Goal: Find specific page/section: Find specific page/section

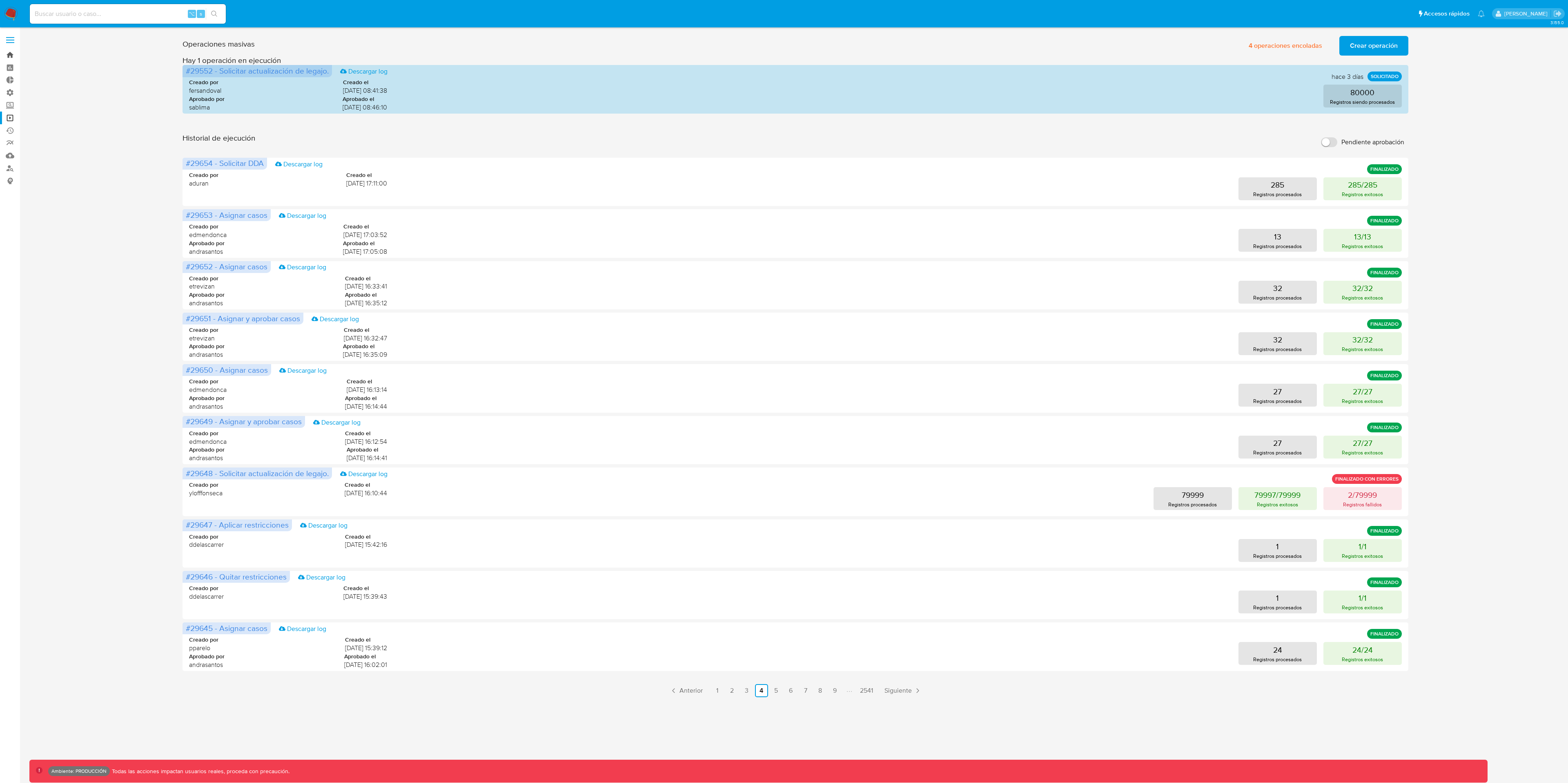
click at [11, 53] on link "Bandeja" at bounding box center [49, 54] width 97 height 12
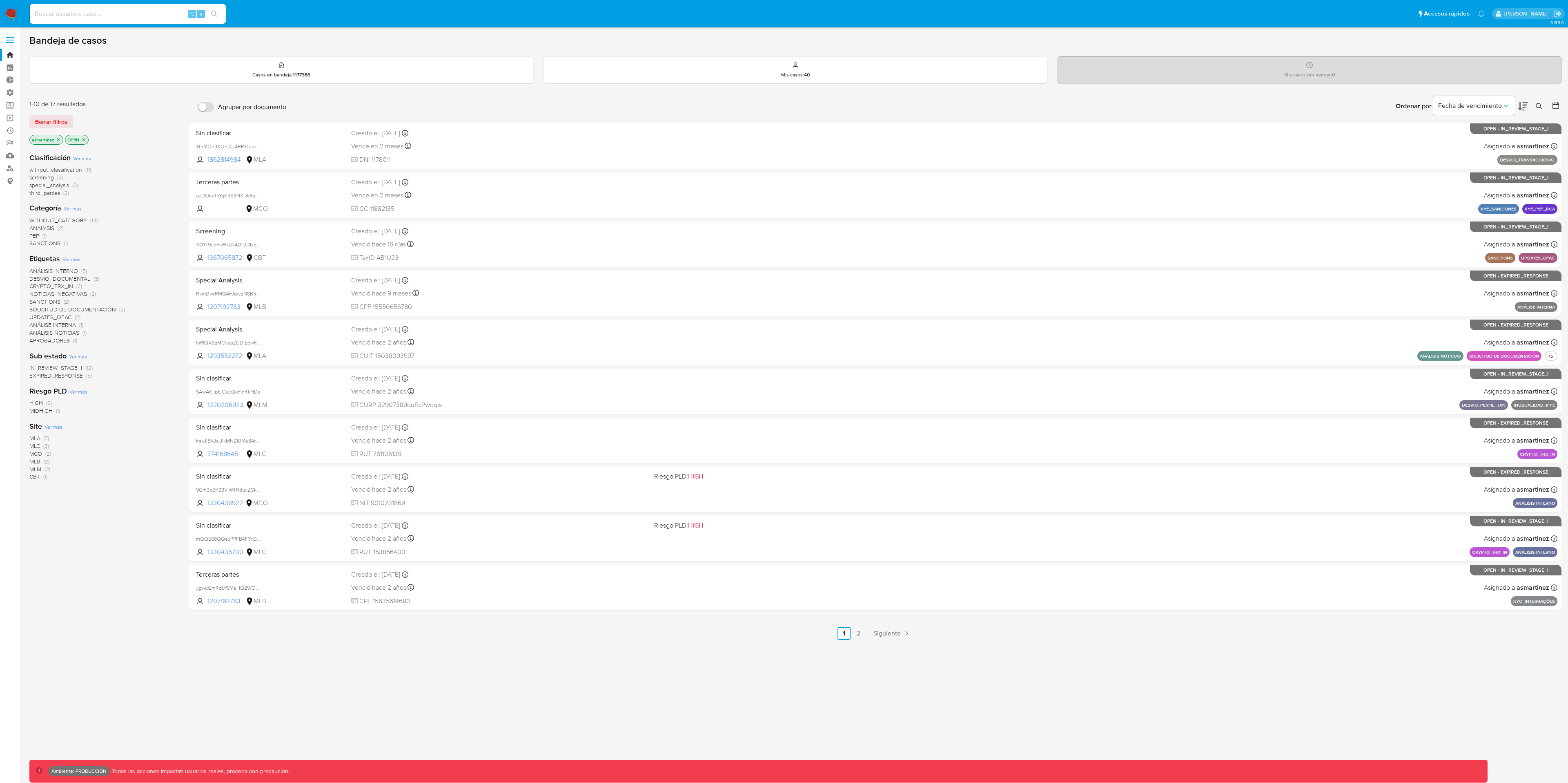
click at [58, 140] on icon "close-filter" at bounding box center [58, 139] width 3 height 3
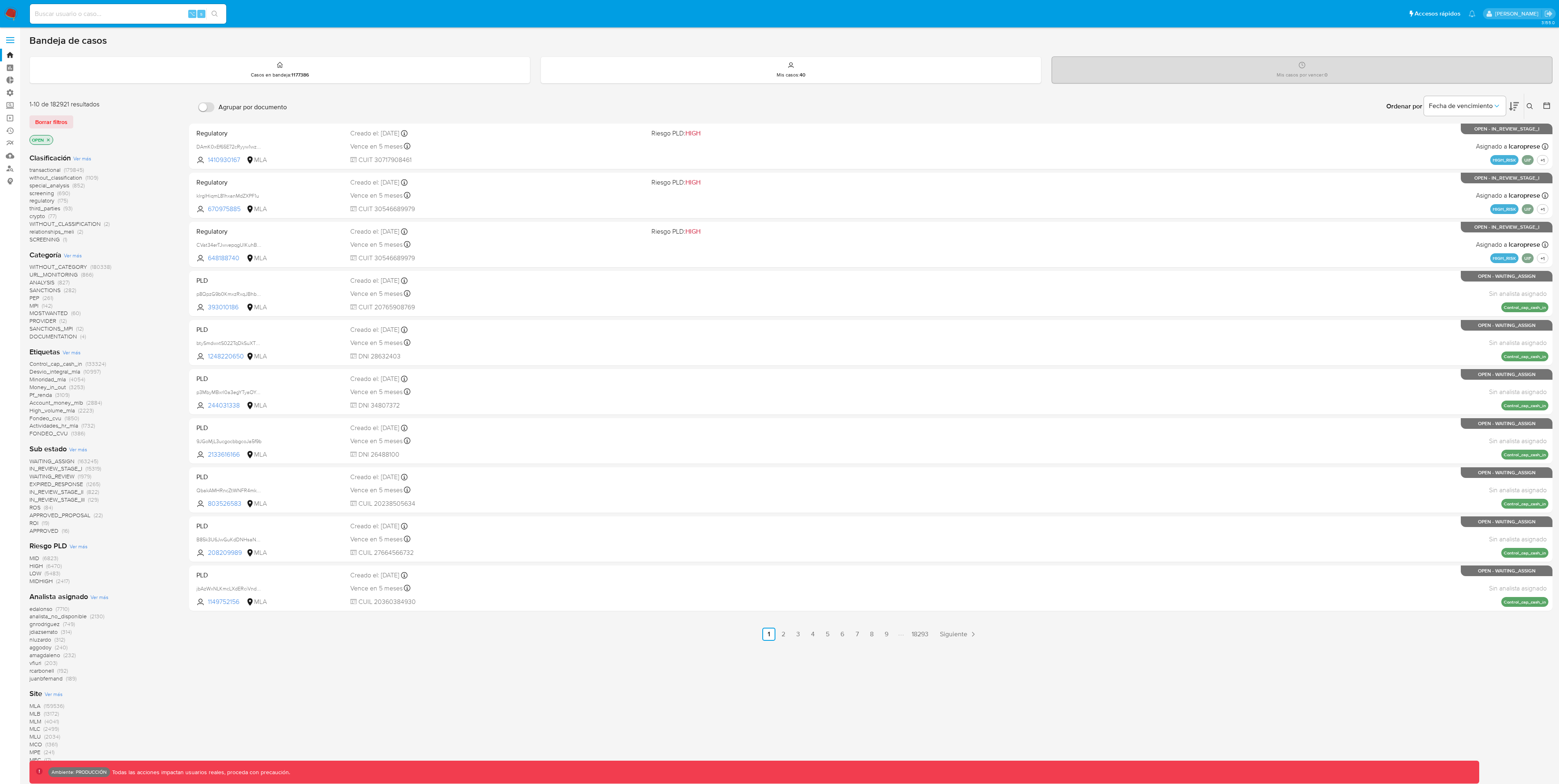
click at [51, 138] on icon "close-filter" at bounding box center [48, 139] width 5 height 5
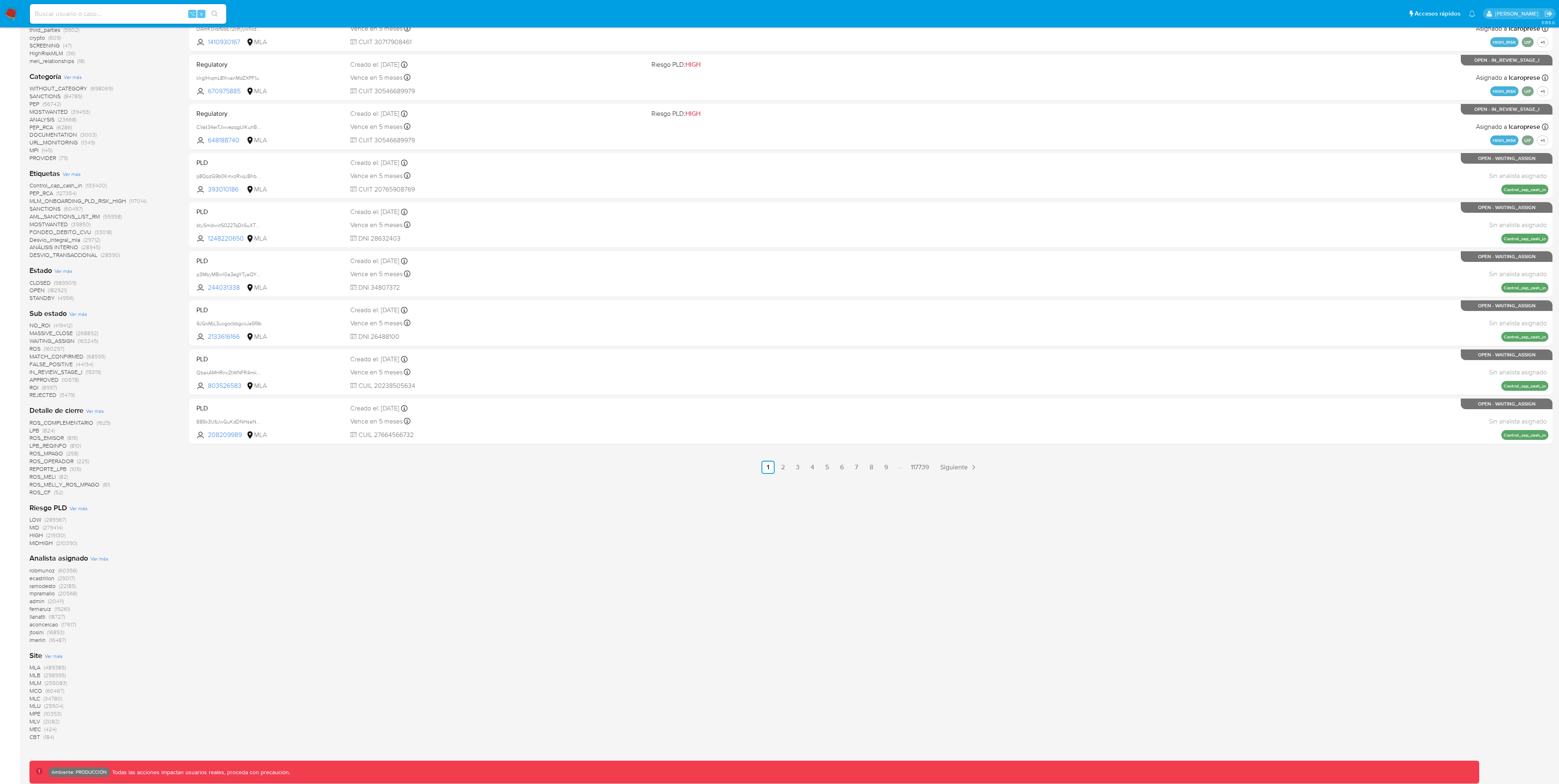
scroll to position [168, 0]
click at [40, 682] on span "MLM" at bounding box center [35, 681] width 12 height 8
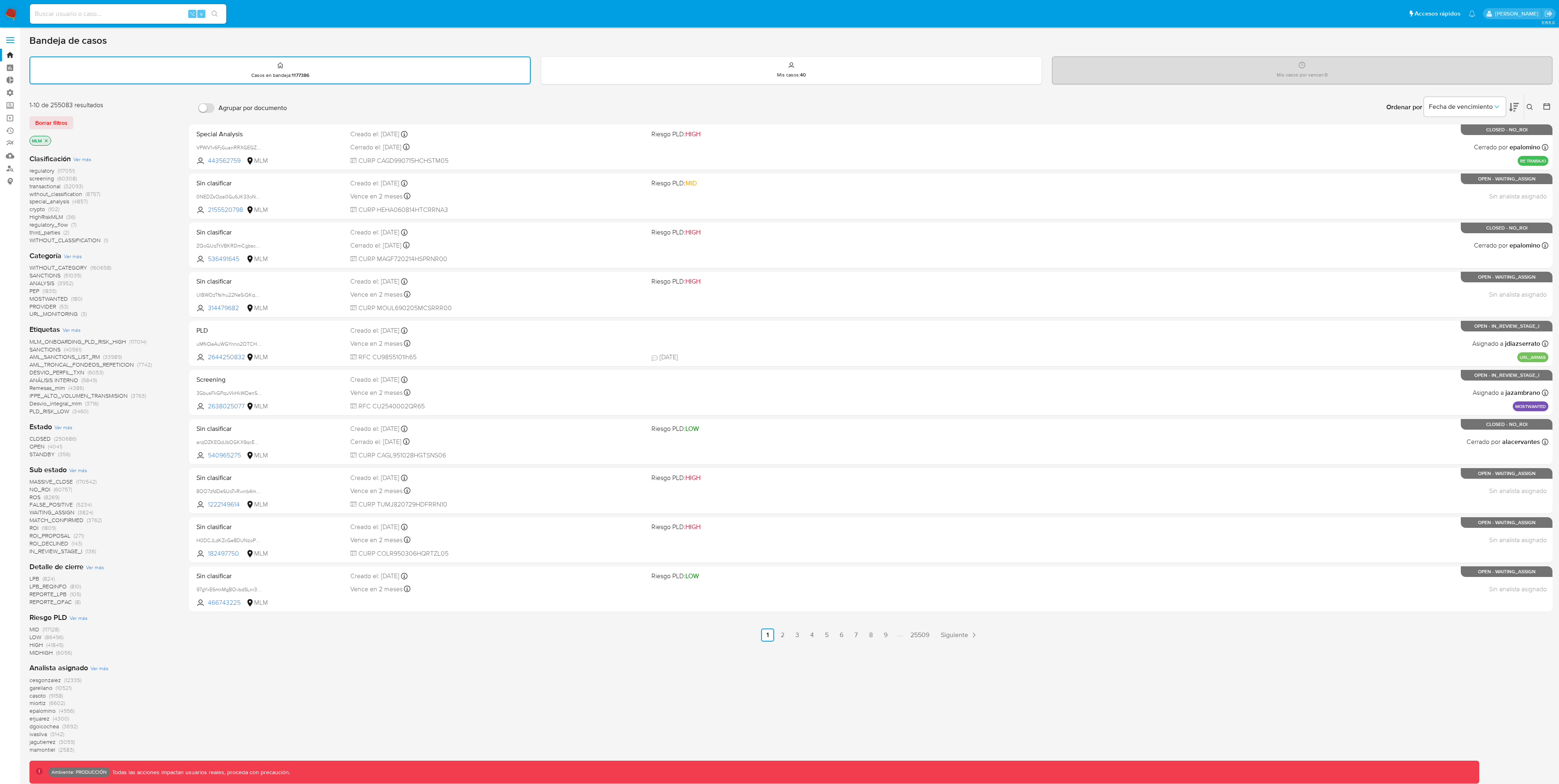
click at [62, 440] on span "(250686)" at bounding box center [65, 438] width 22 height 8
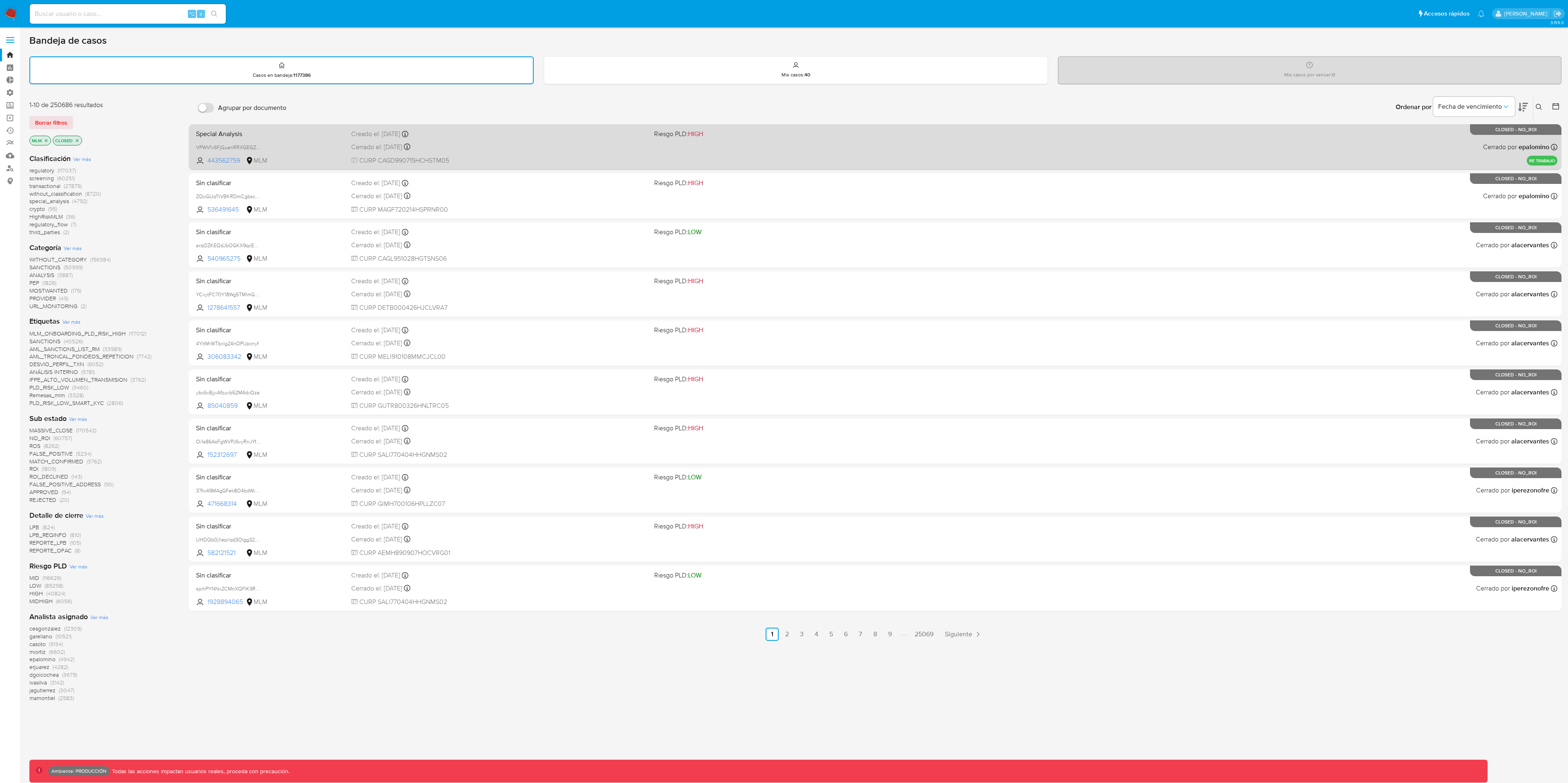
click at [614, 140] on div "Special Analysis VPWV1v6FjGuanRRXGEGZk8CG 443562759 MLM Riesgo PLD: HIGH Creado…" at bounding box center [875, 146] width 1365 height 41
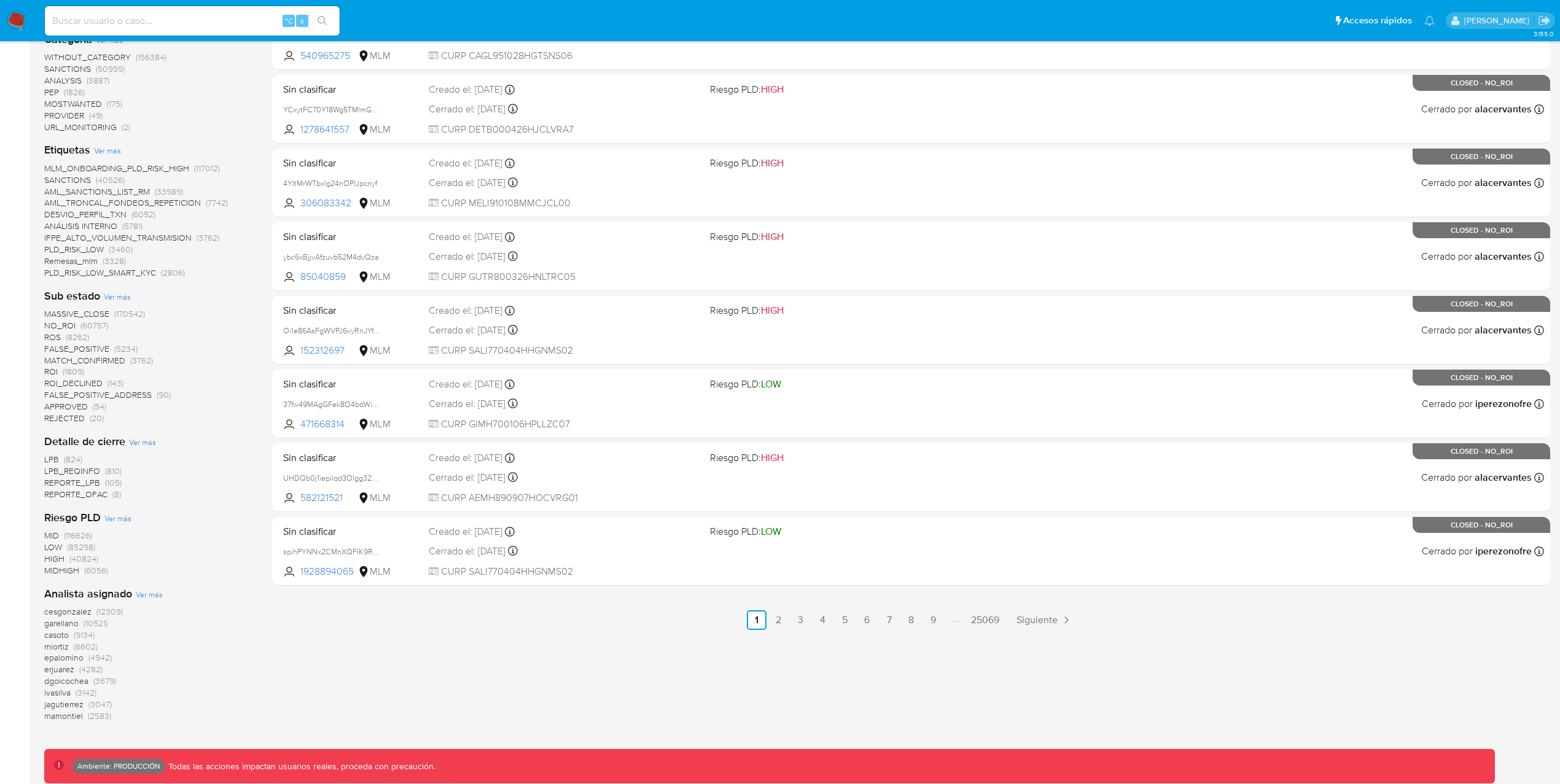
scroll to position [335, 0]
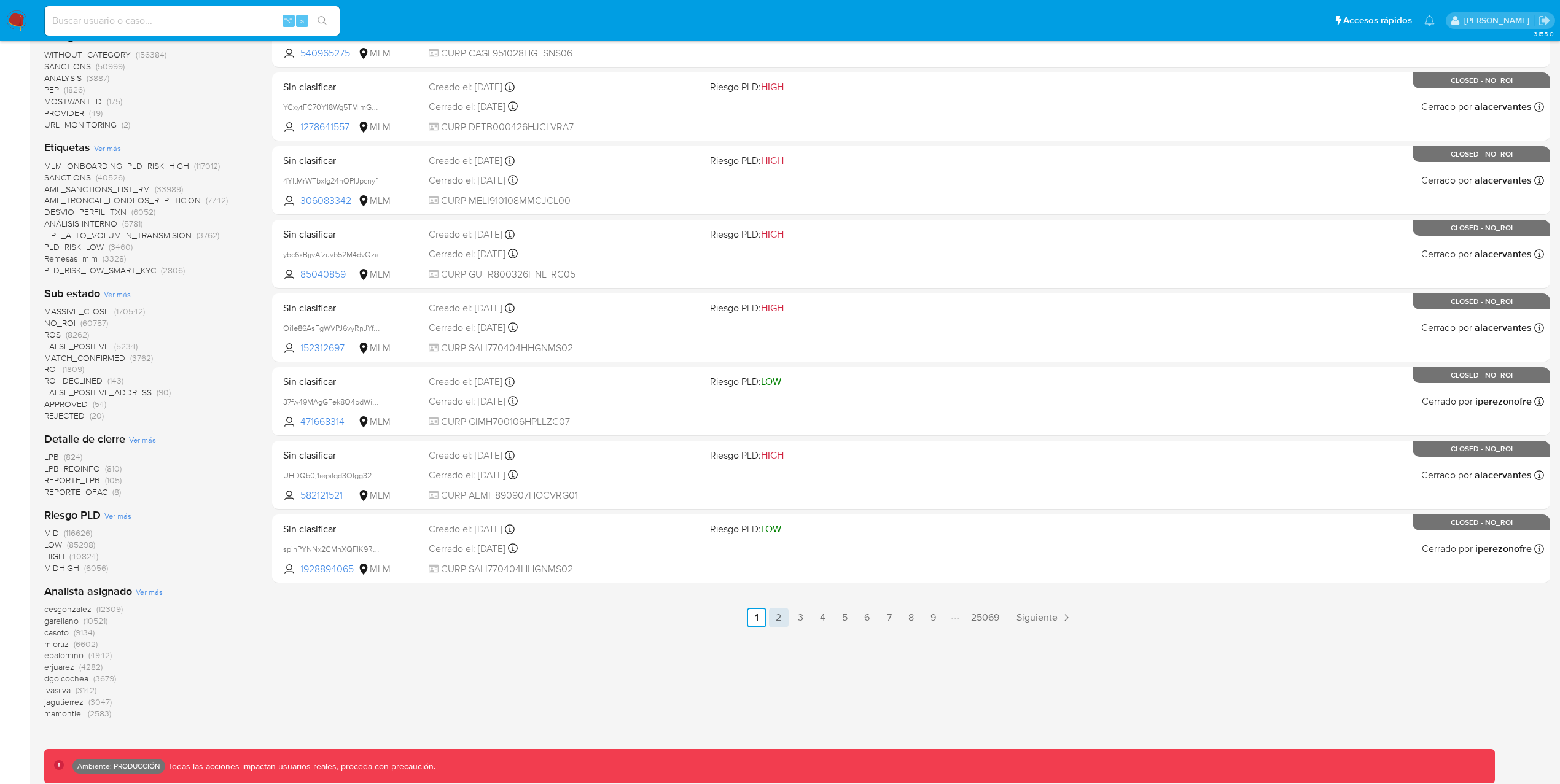
click at [776, 615] on link "2" at bounding box center [779, 617] width 20 height 20
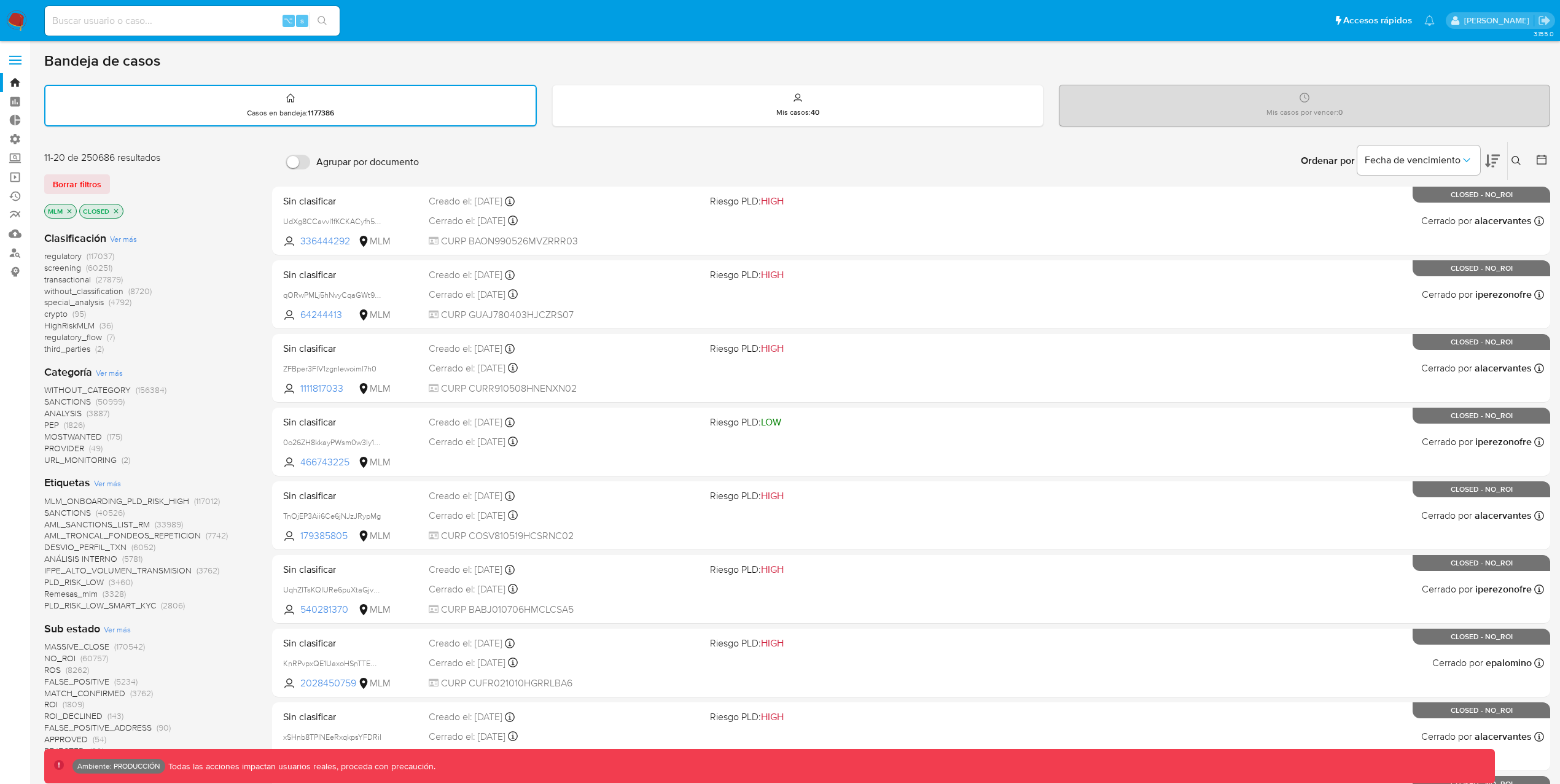
click at [69, 209] on icon "close-filter" at bounding box center [69, 211] width 4 height 4
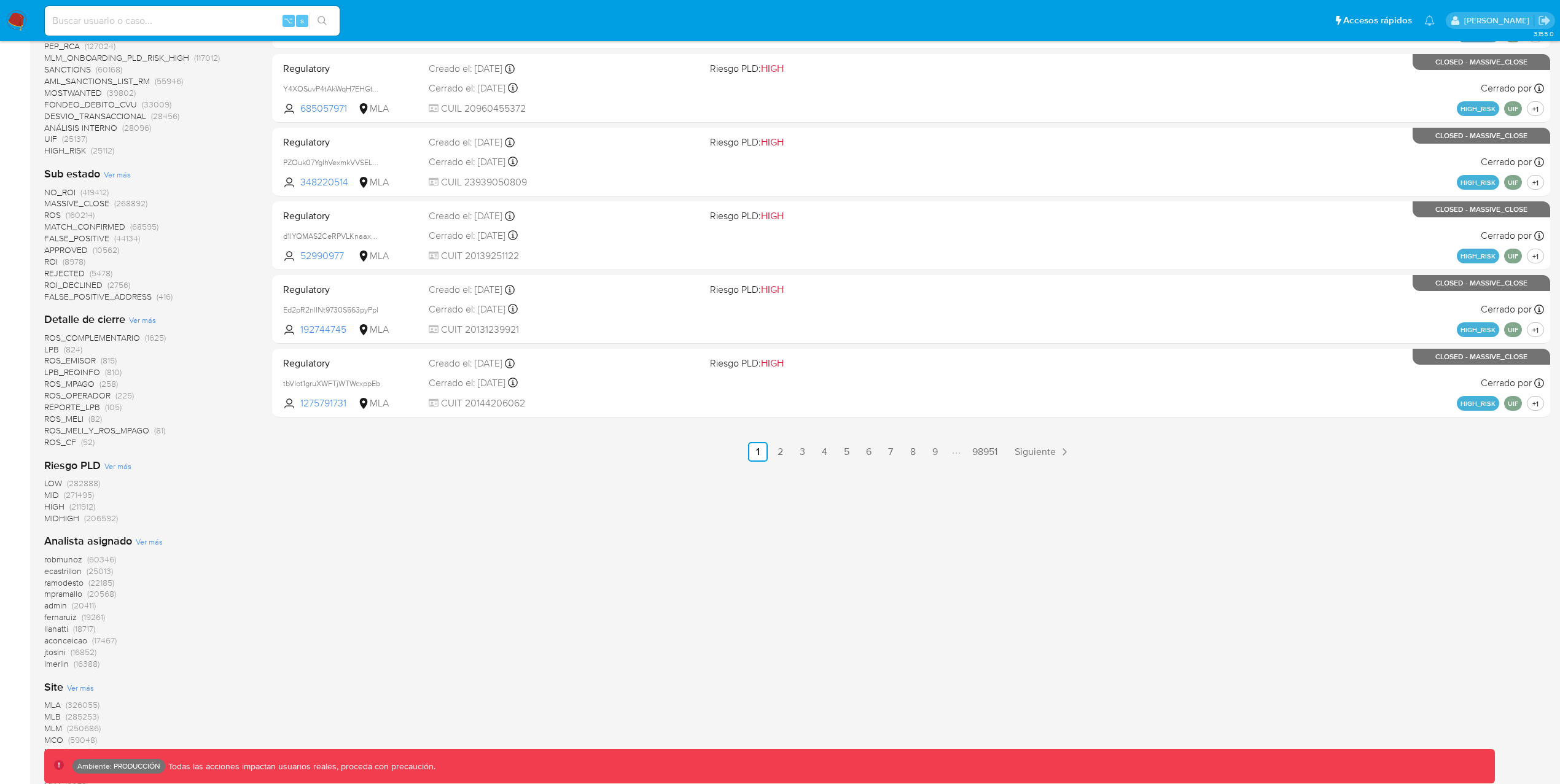
scroll to position [557, 0]
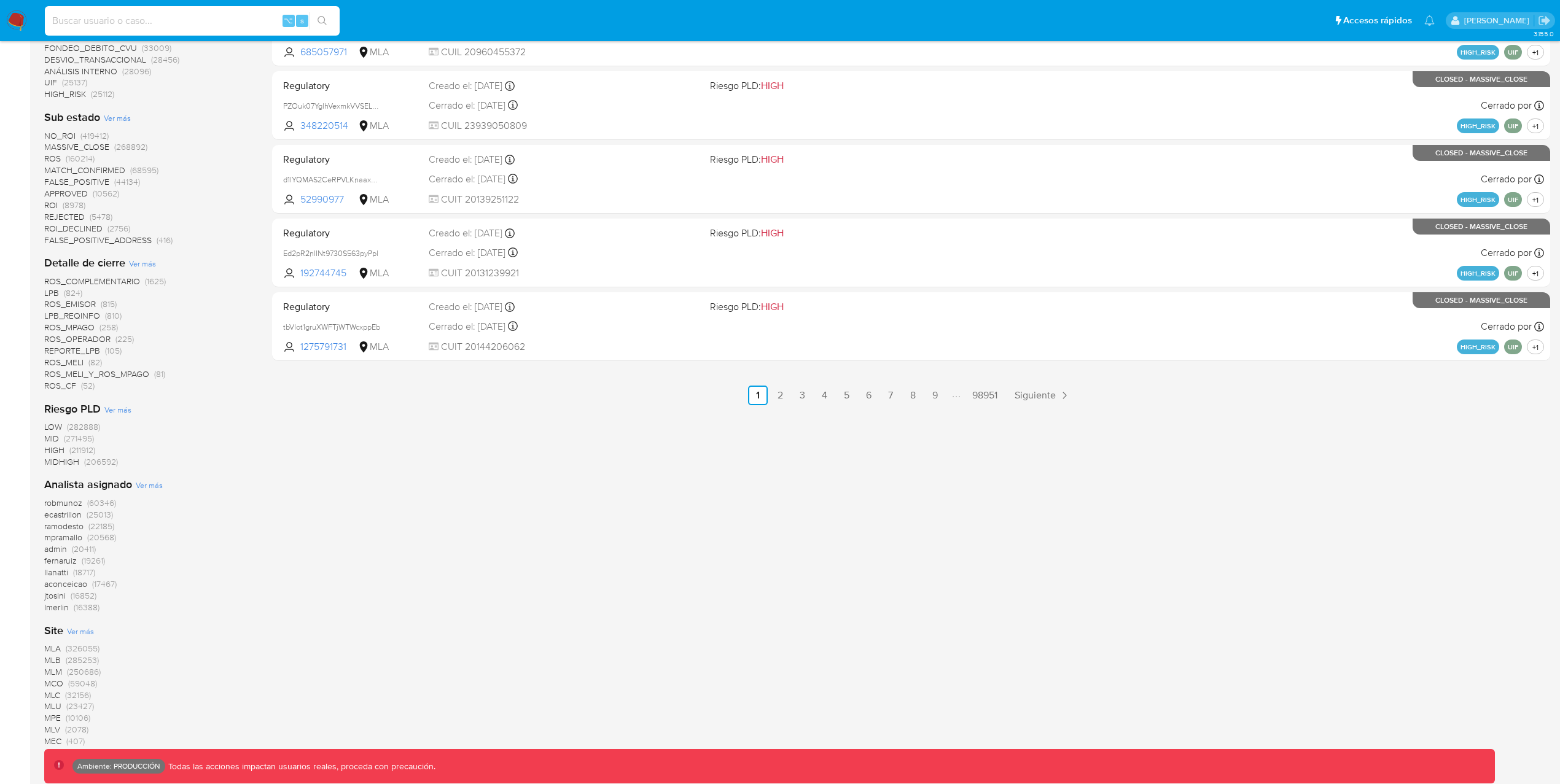
click at [181, 19] on input at bounding box center [191, 21] width 295 height 16
type input "fravega"
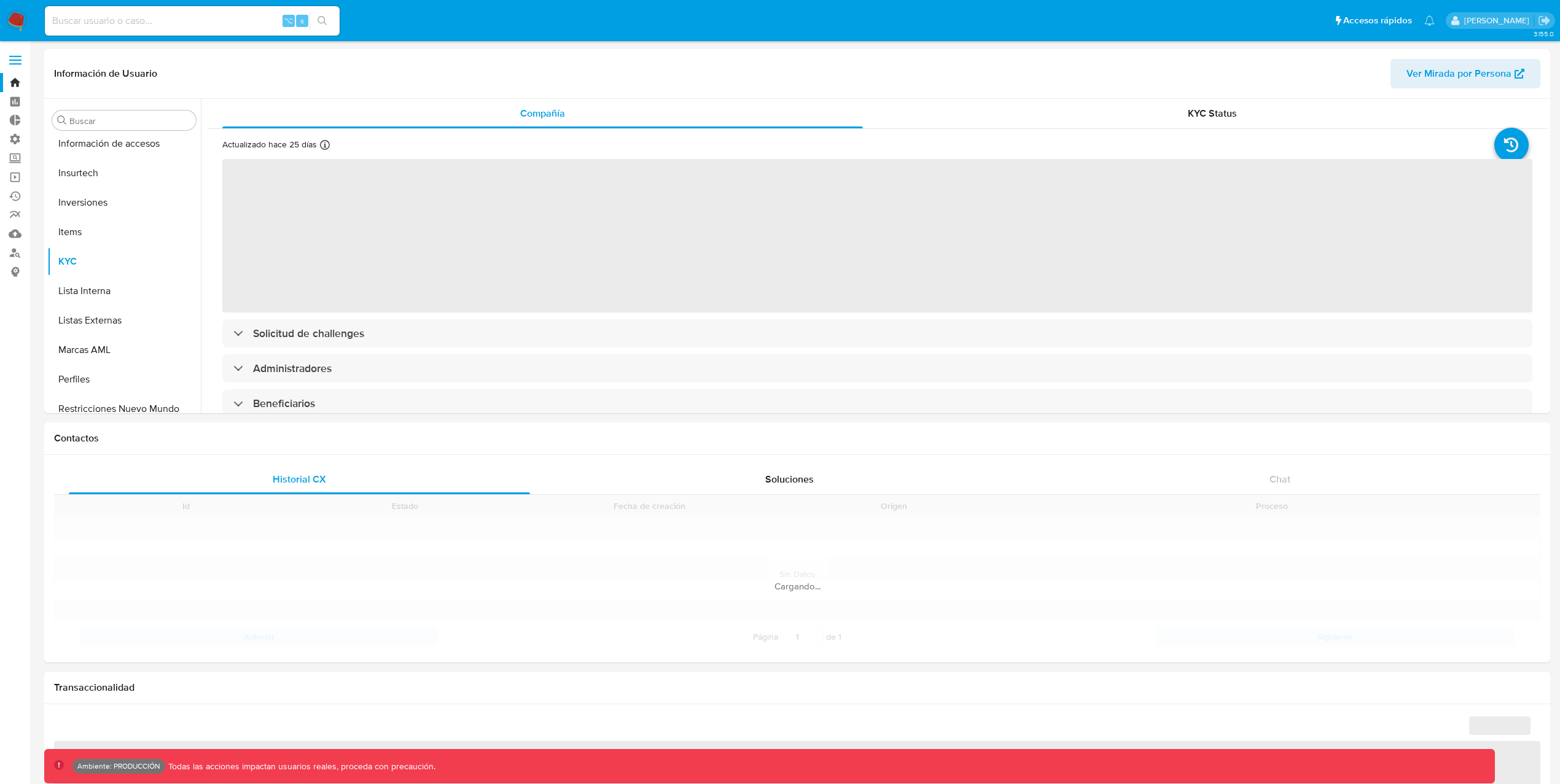
scroll to position [577, 0]
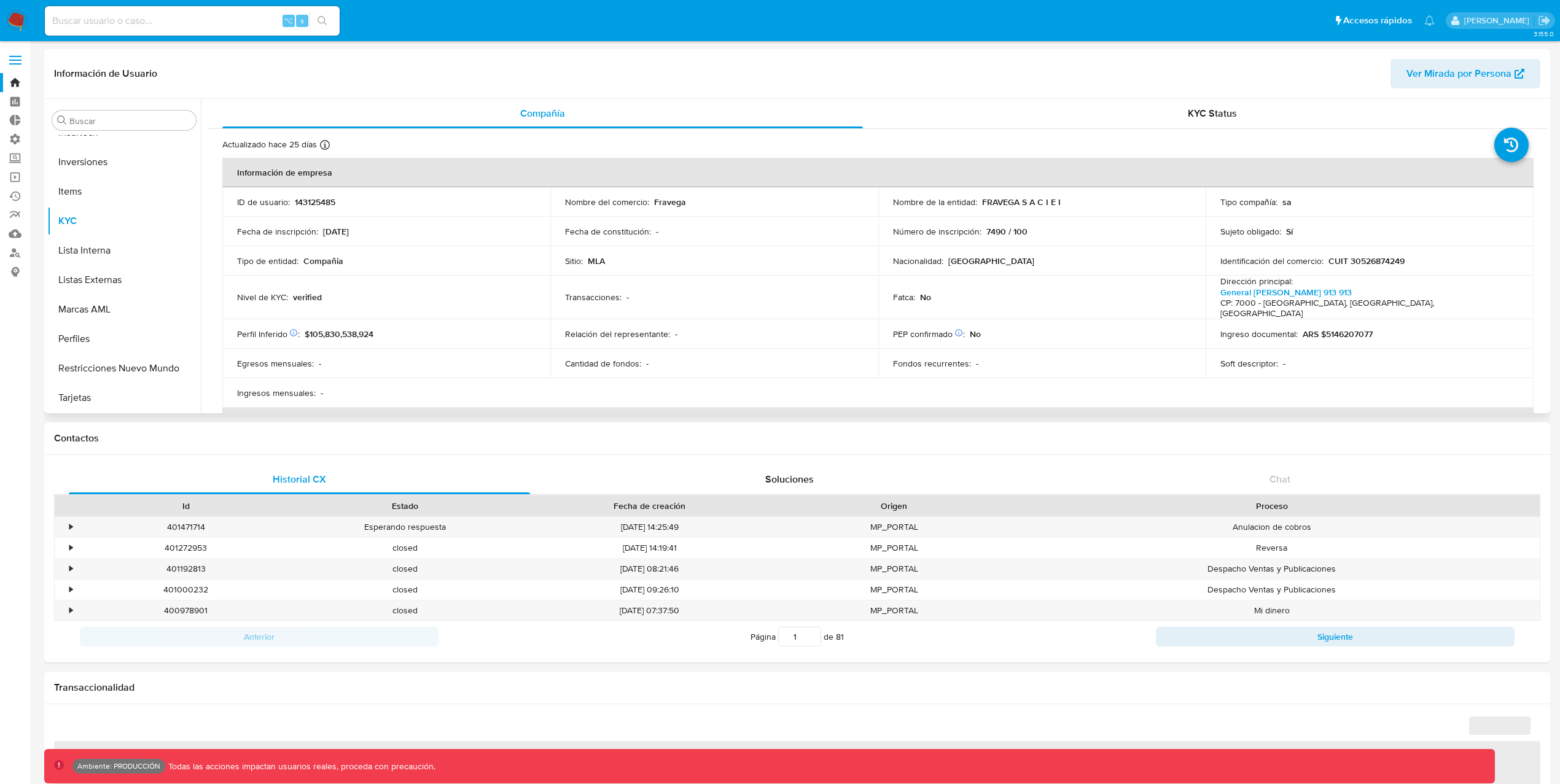
select select "10"
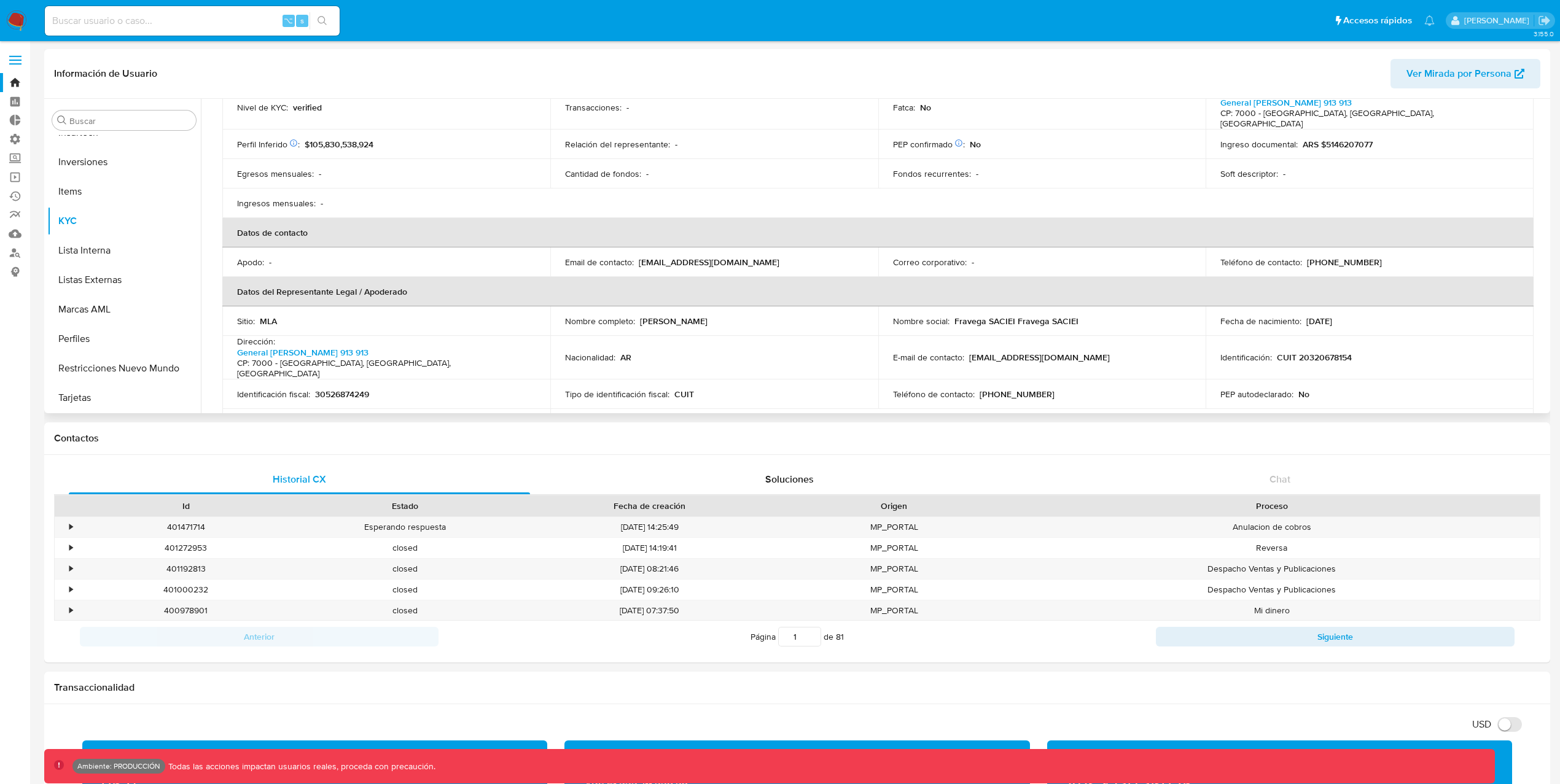
scroll to position [190, 0]
drag, startPoint x: 817, startPoint y: 249, endPoint x: 557, endPoint y: 232, distance: 260.6
click at [557, 232] on table "Información de empresa ID de usuario : 143125485 Nombre del comercio : Fravega …" at bounding box center [877, 247] width 1311 height 558
click at [99, 354] on button "General" at bounding box center [119, 351] width 144 height 30
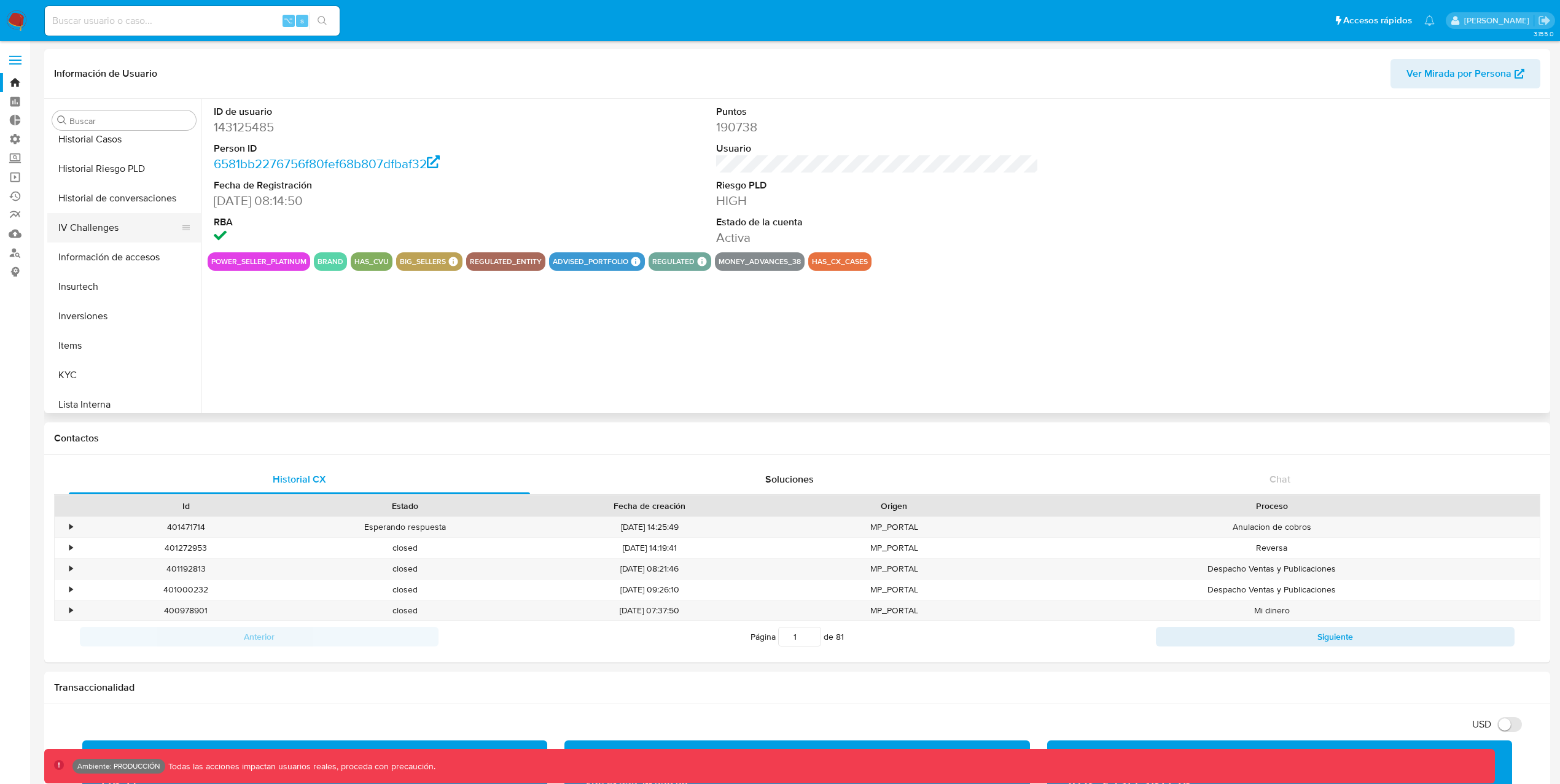
scroll to position [438, 0]
click at [131, 350] on button "KYC" at bounding box center [119, 360] width 144 height 30
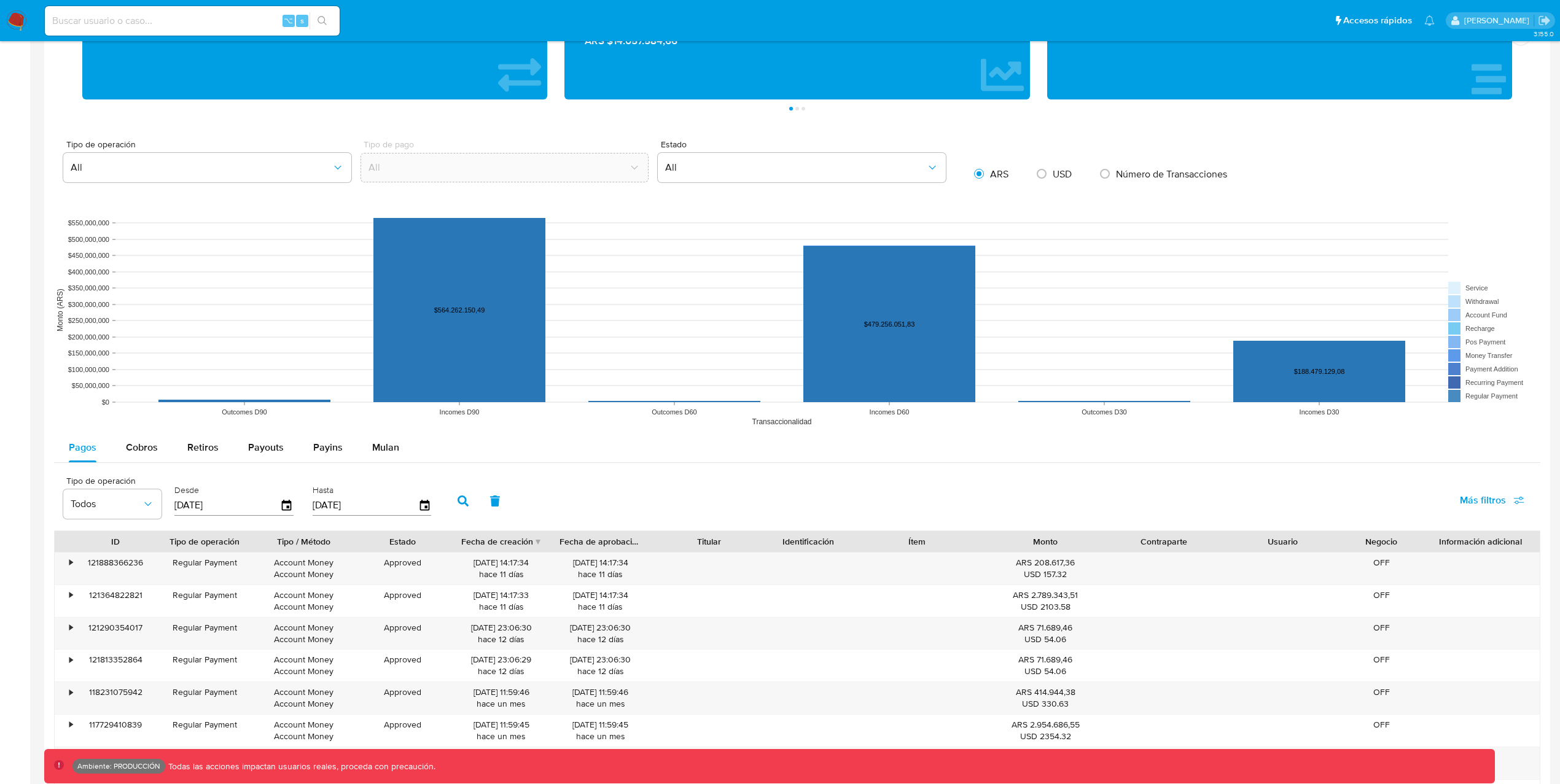
scroll to position [769, 0]
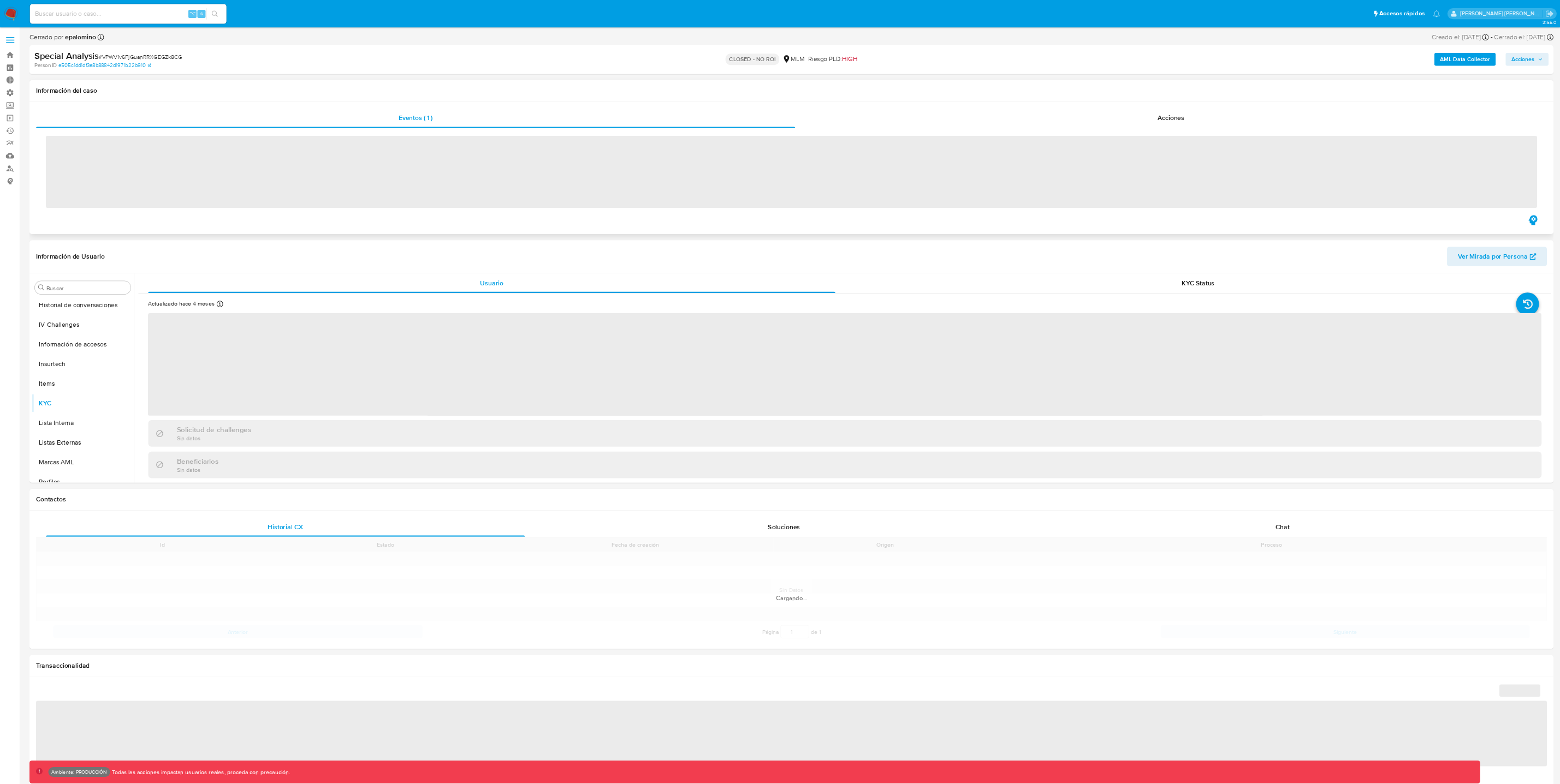
scroll to position [462, 0]
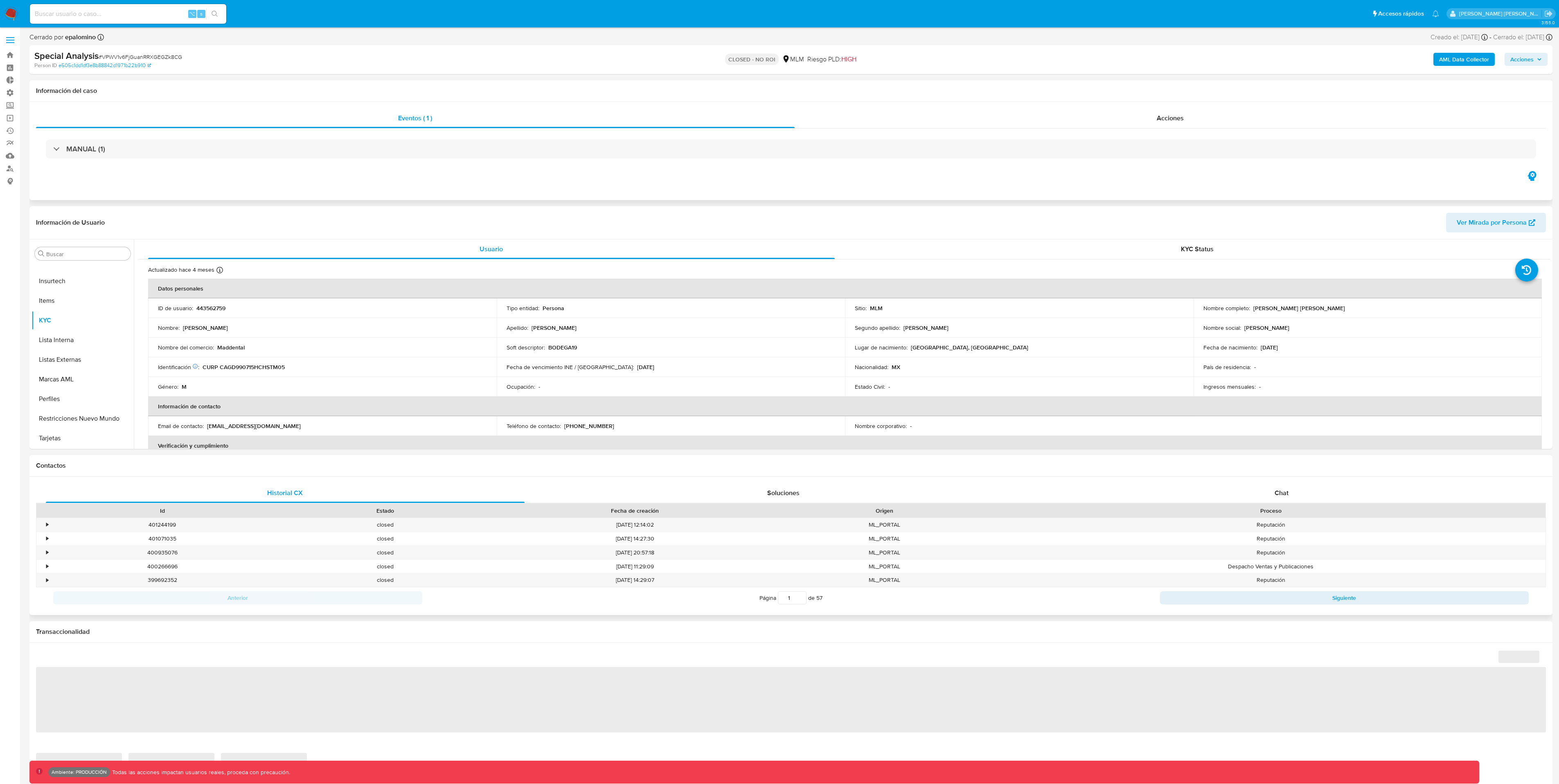
select select "10"
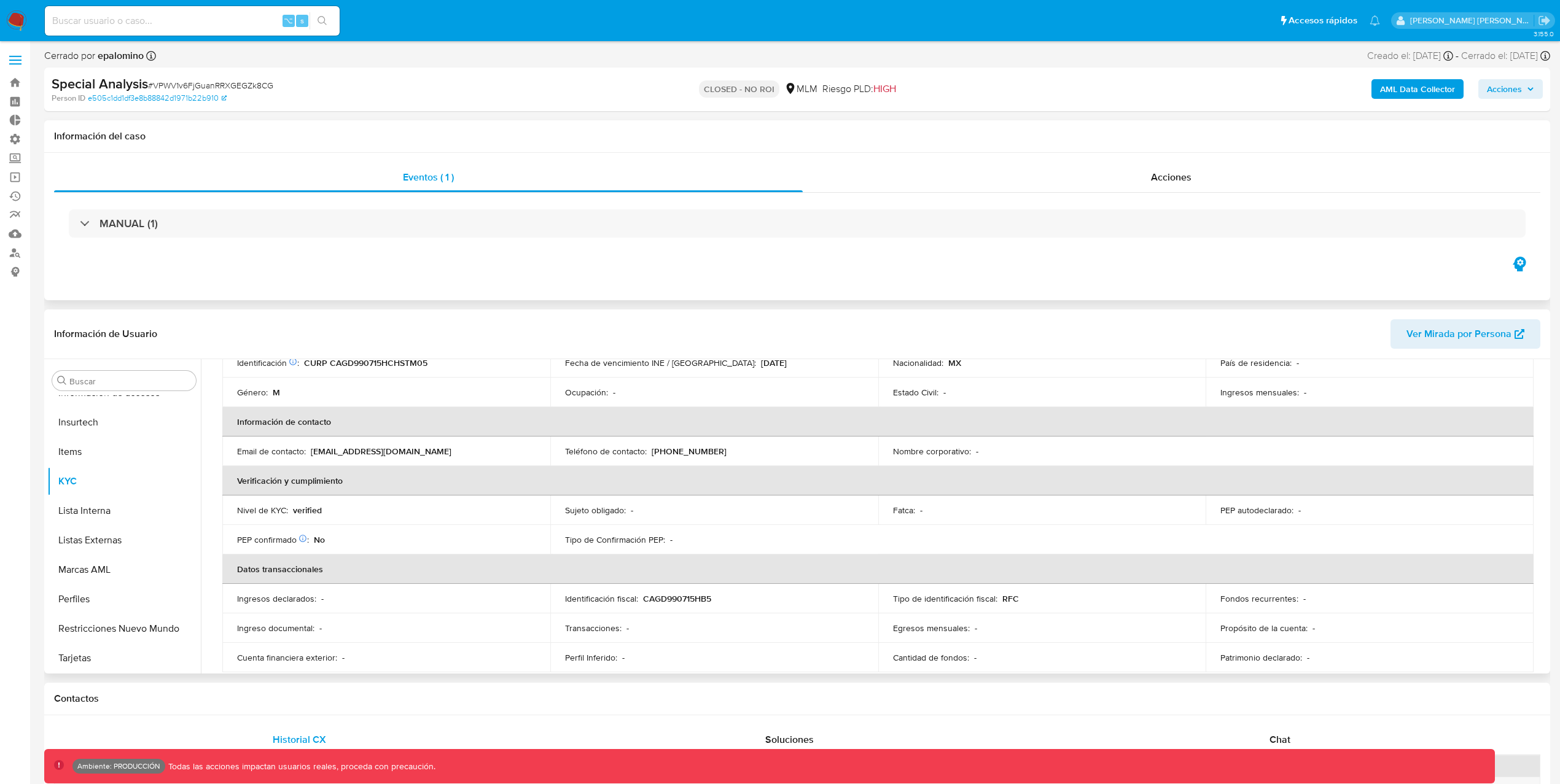
scroll to position [184, 0]
click at [417, 453] on div "Email de contacto : [EMAIL_ADDRESS][DOMAIN_NAME]" at bounding box center [386, 454] width 299 height 11
drag, startPoint x: 425, startPoint y: 456, endPoint x: 235, endPoint y: 455, distance: 190.0
click at [235, 455] on td "Email de contacto : [EMAIL_ADDRESS][DOMAIN_NAME]" at bounding box center [386, 455] width 328 height 30
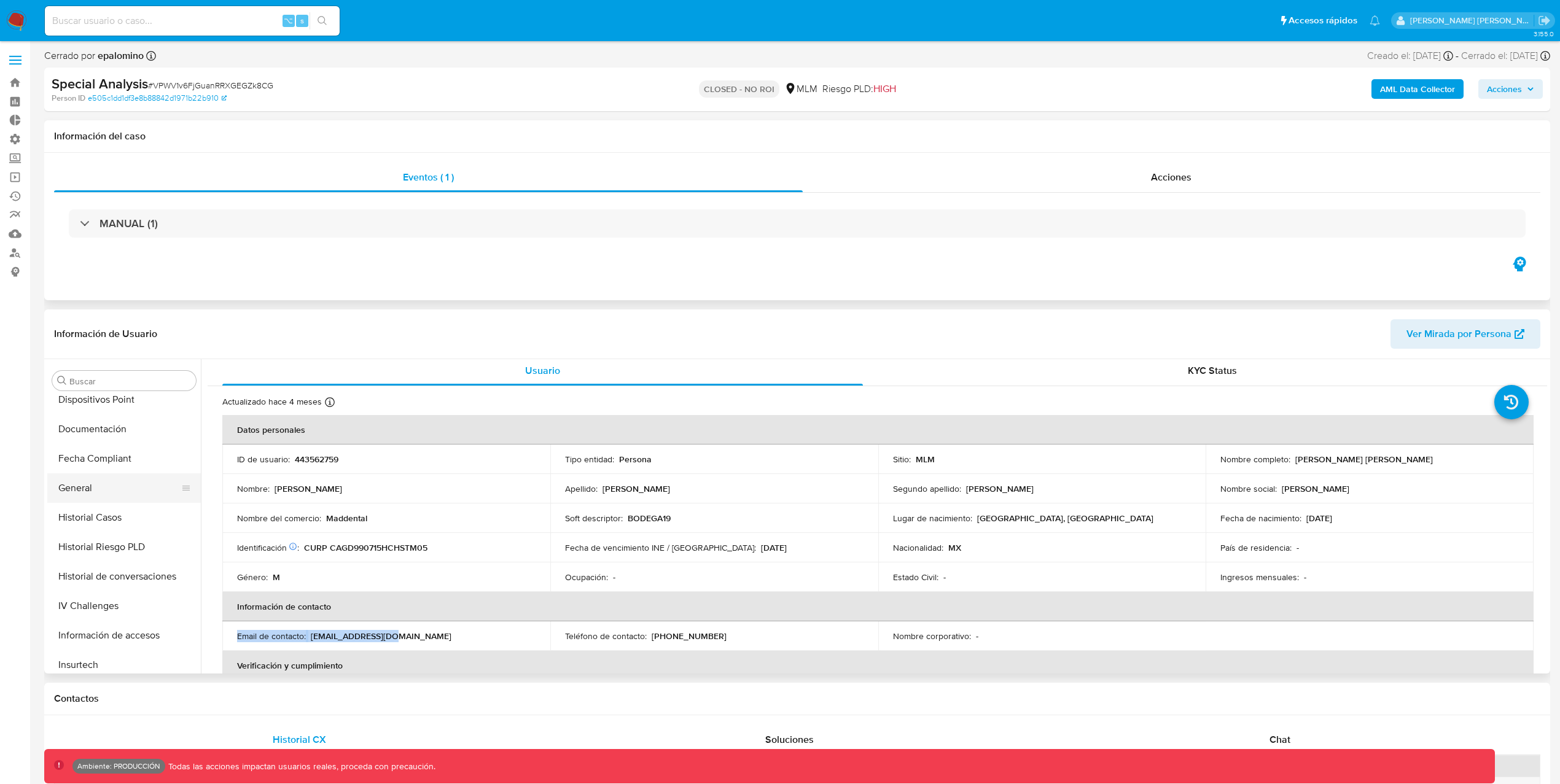
scroll to position [273, 0]
click at [62, 488] on button "General" at bounding box center [119, 490] width 144 height 30
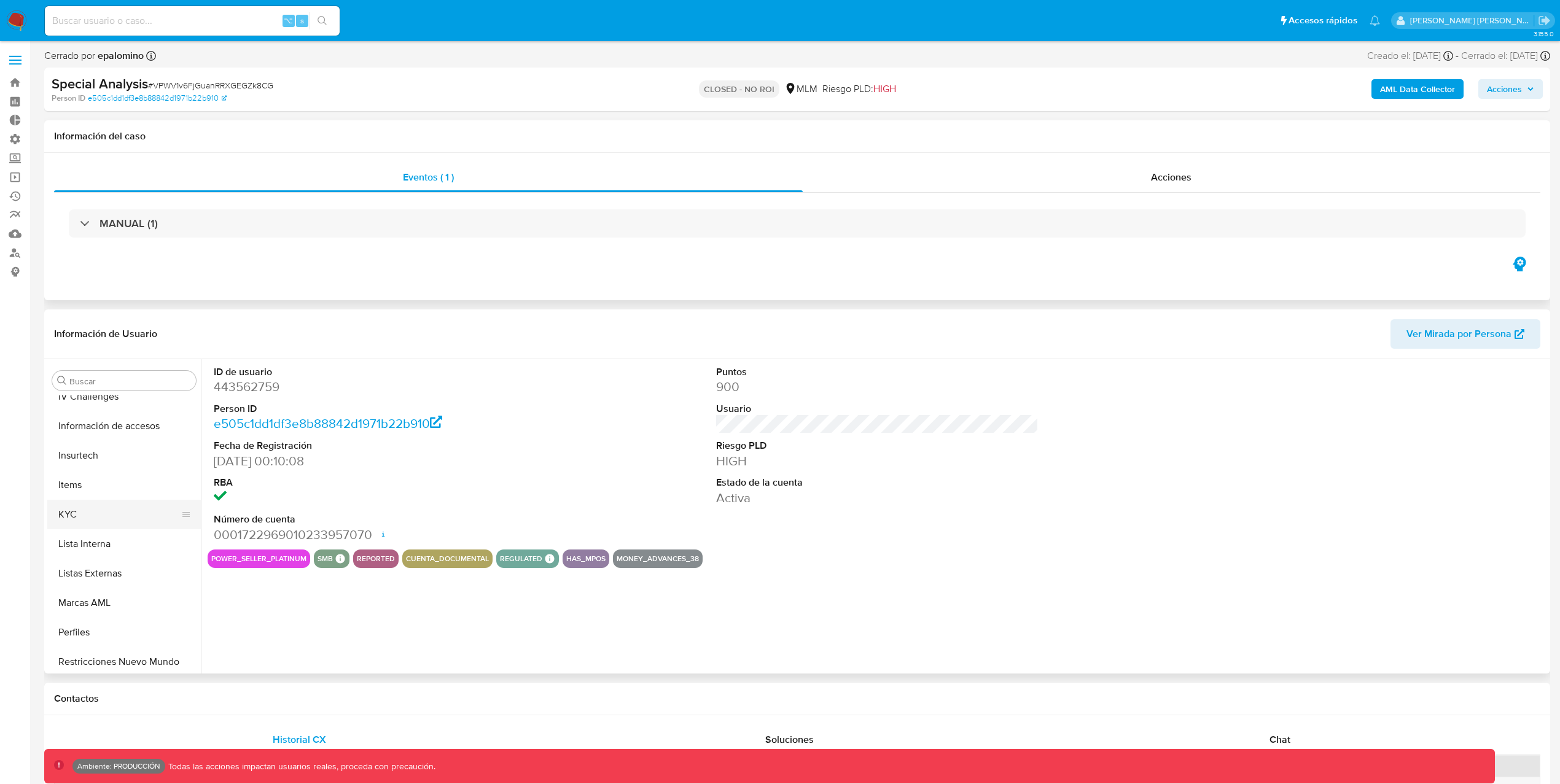
scroll to position [486, 0]
click at [138, 519] on button "KYC" at bounding box center [119, 513] width 144 height 30
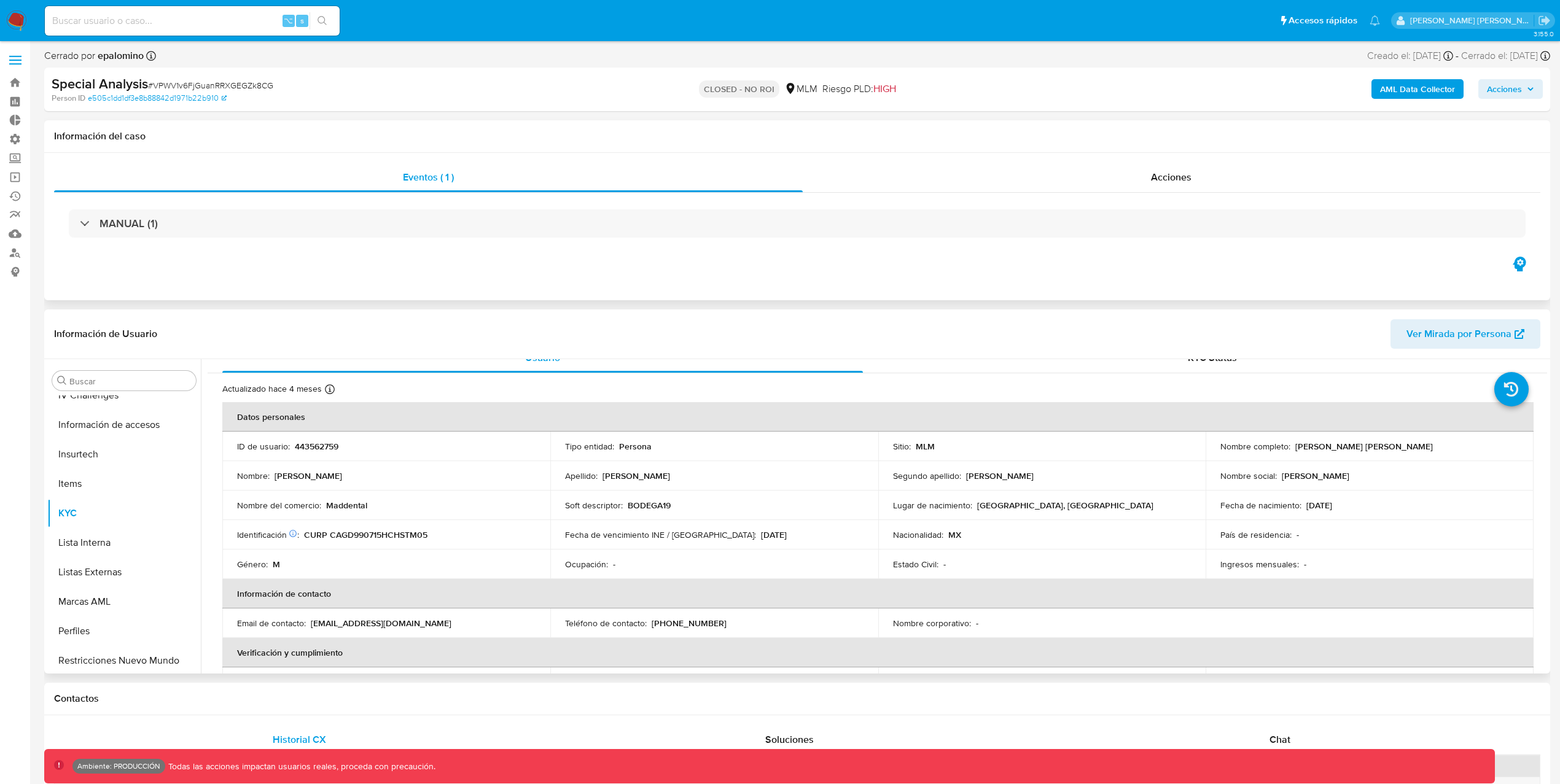
scroll to position [0, 0]
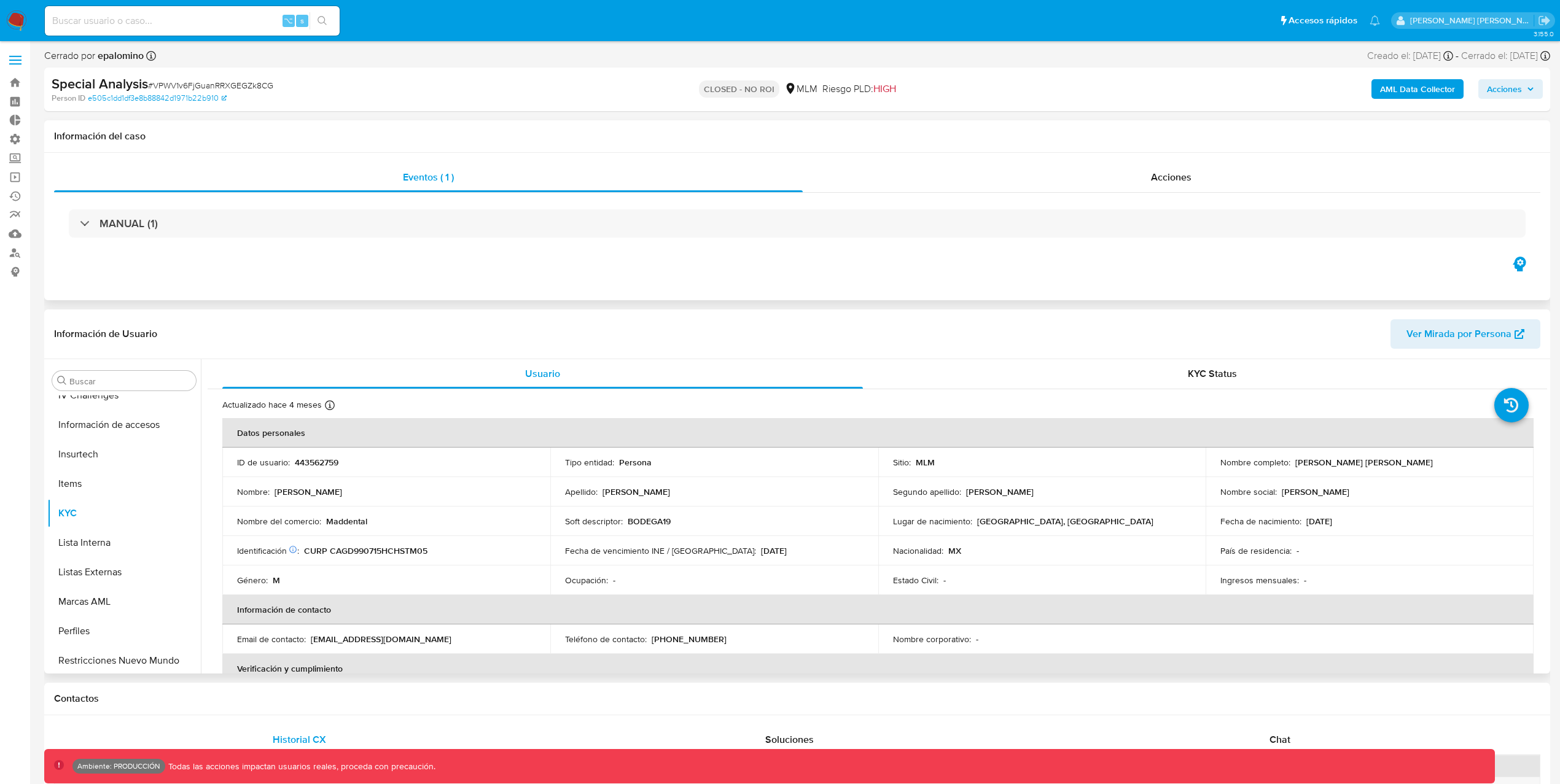
click at [321, 459] on p "443562759" at bounding box center [317, 462] width 43 height 11
copy p "443562759"
